Goal: Transaction & Acquisition: Purchase product/service

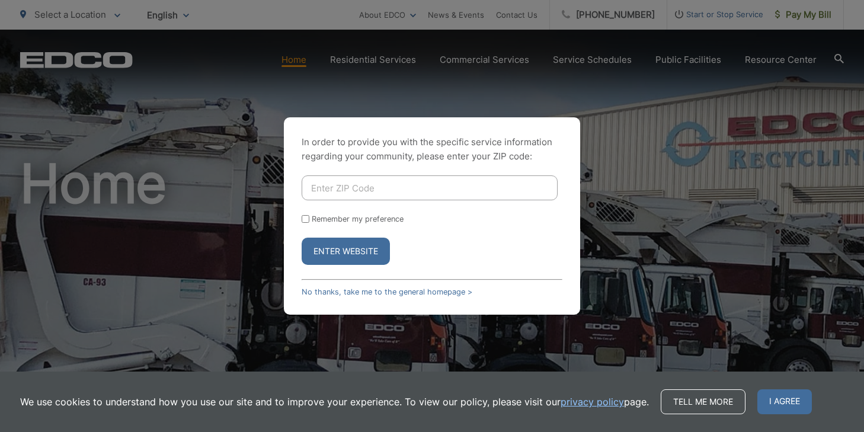
click at [344, 189] on input "Enter ZIP Code" at bounding box center [430, 187] width 256 height 25
type input "92101"
click at [302, 238] on button "Enter Website" at bounding box center [346, 251] width 88 height 27
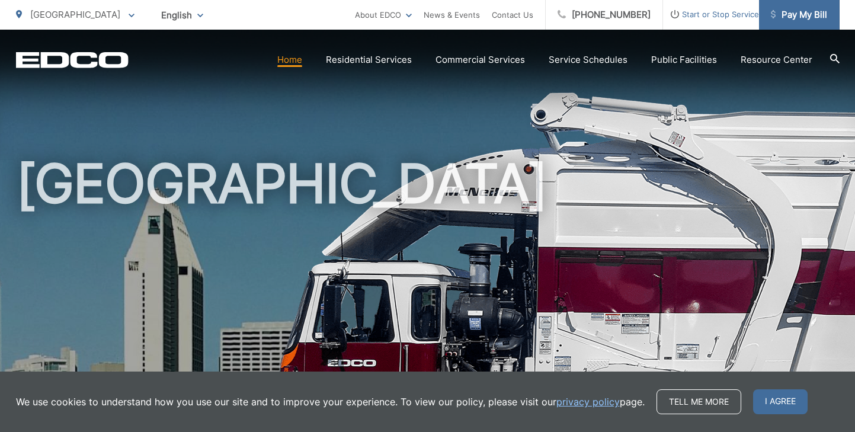
click at [786, 15] on span "Pay My Bill" at bounding box center [799, 15] width 56 height 14
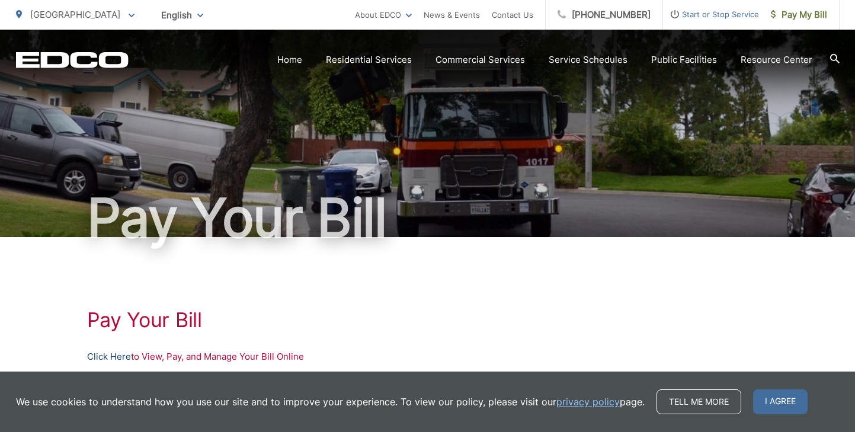
click at [117, 355] on link "Click Here" at bounding box center [109, 357] width 44 height 14
